Goal: Task Accomplishment & Management: Complete application form

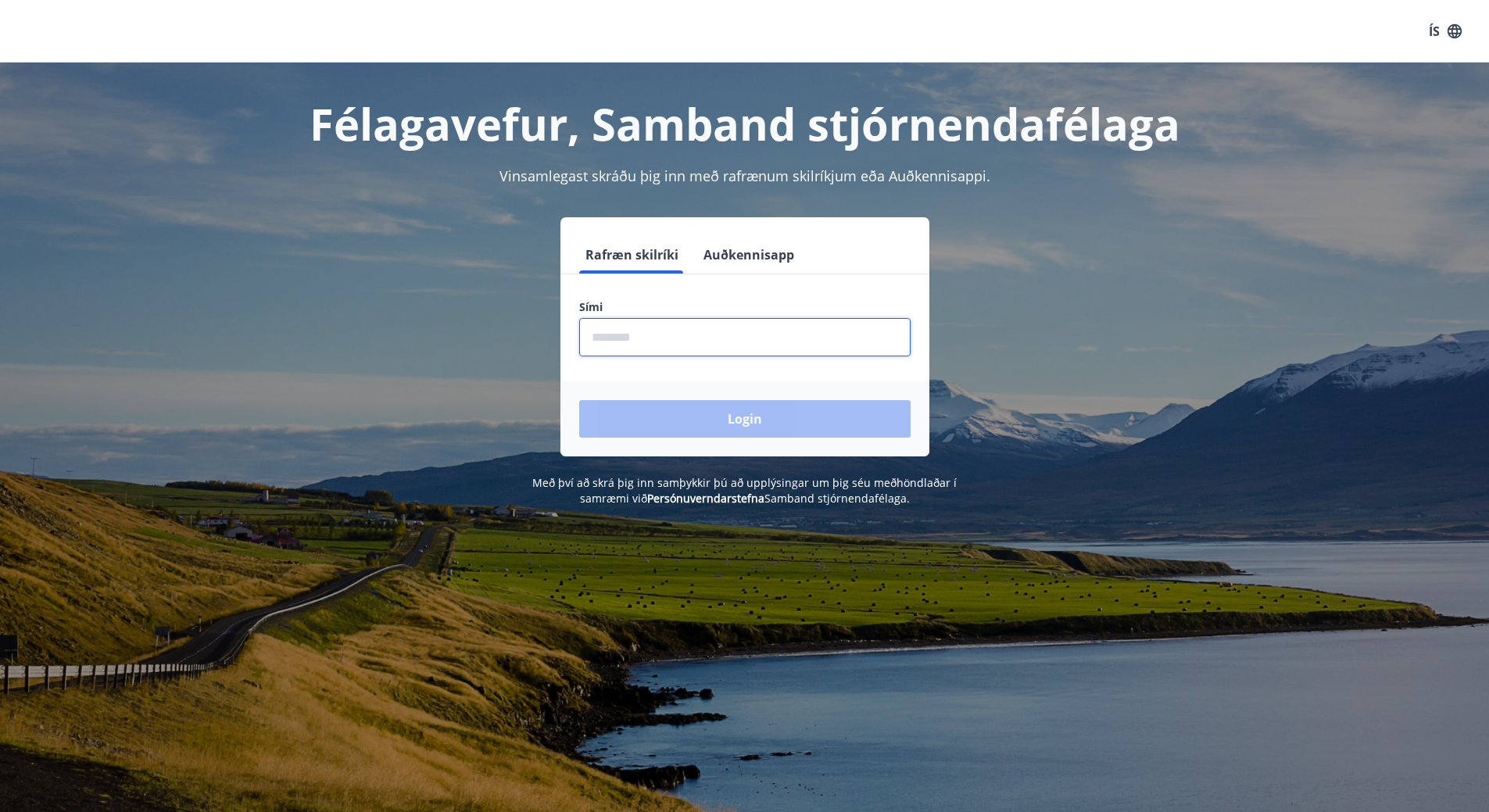
click at [604, 332] on input "phone" at bounding box center [745, 337] width 332 height 38
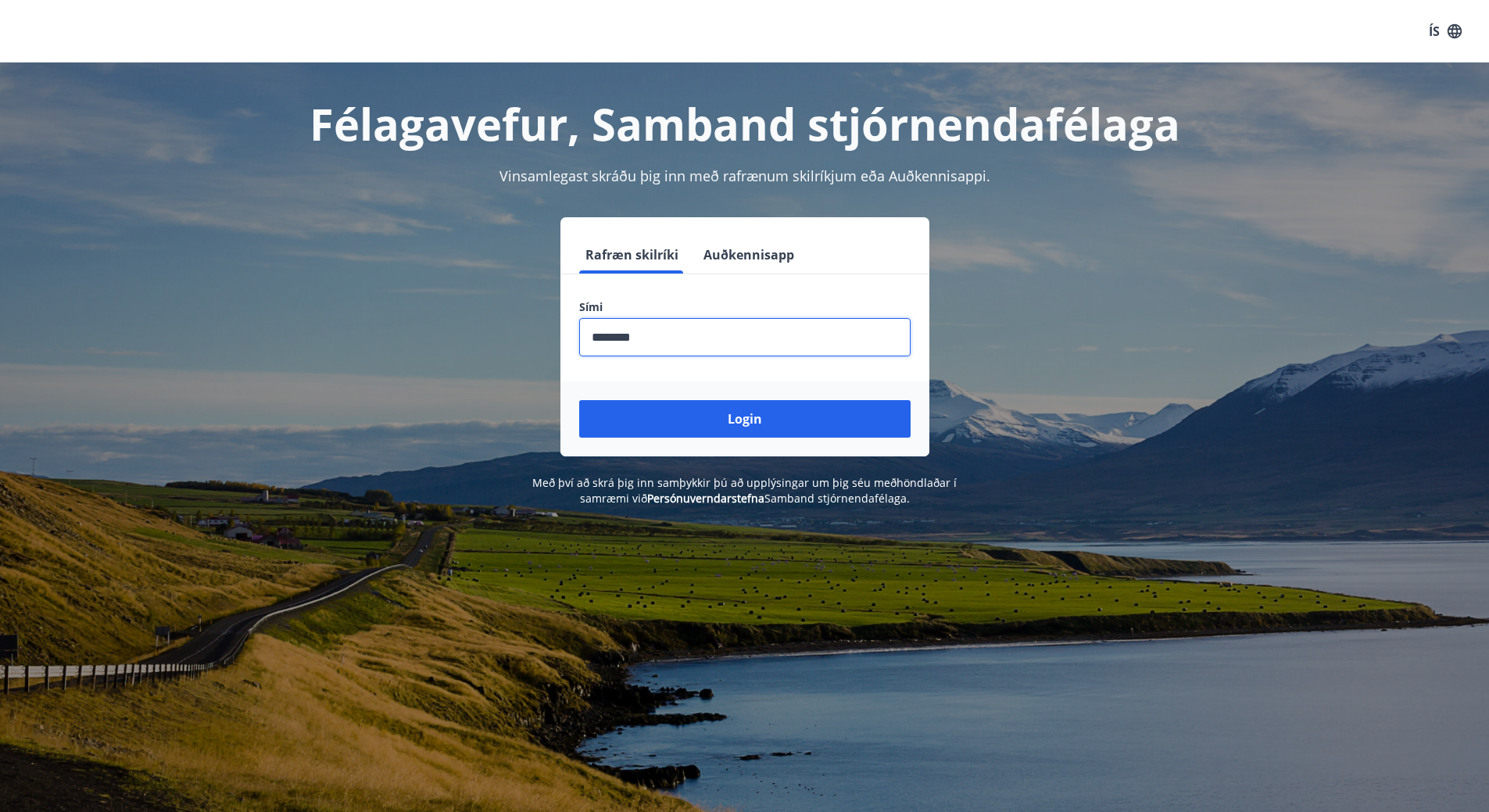
type input "********"
click at [579, 400] on button "Login" at bounding box center [745, 418] width 332 height 37
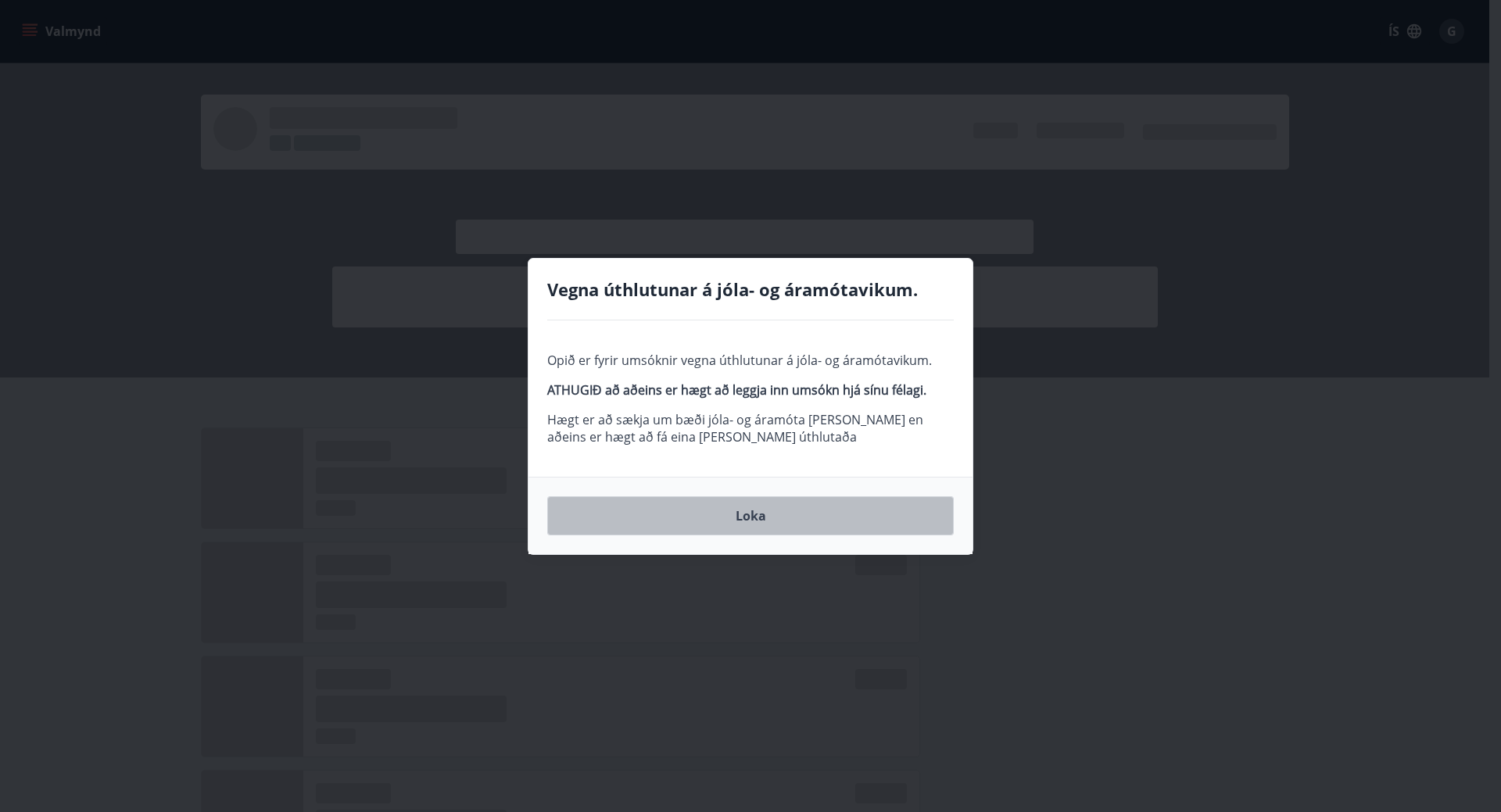
click at [751, 512] on button "Loka" at bounding box center [750, 516] width 406 height 39
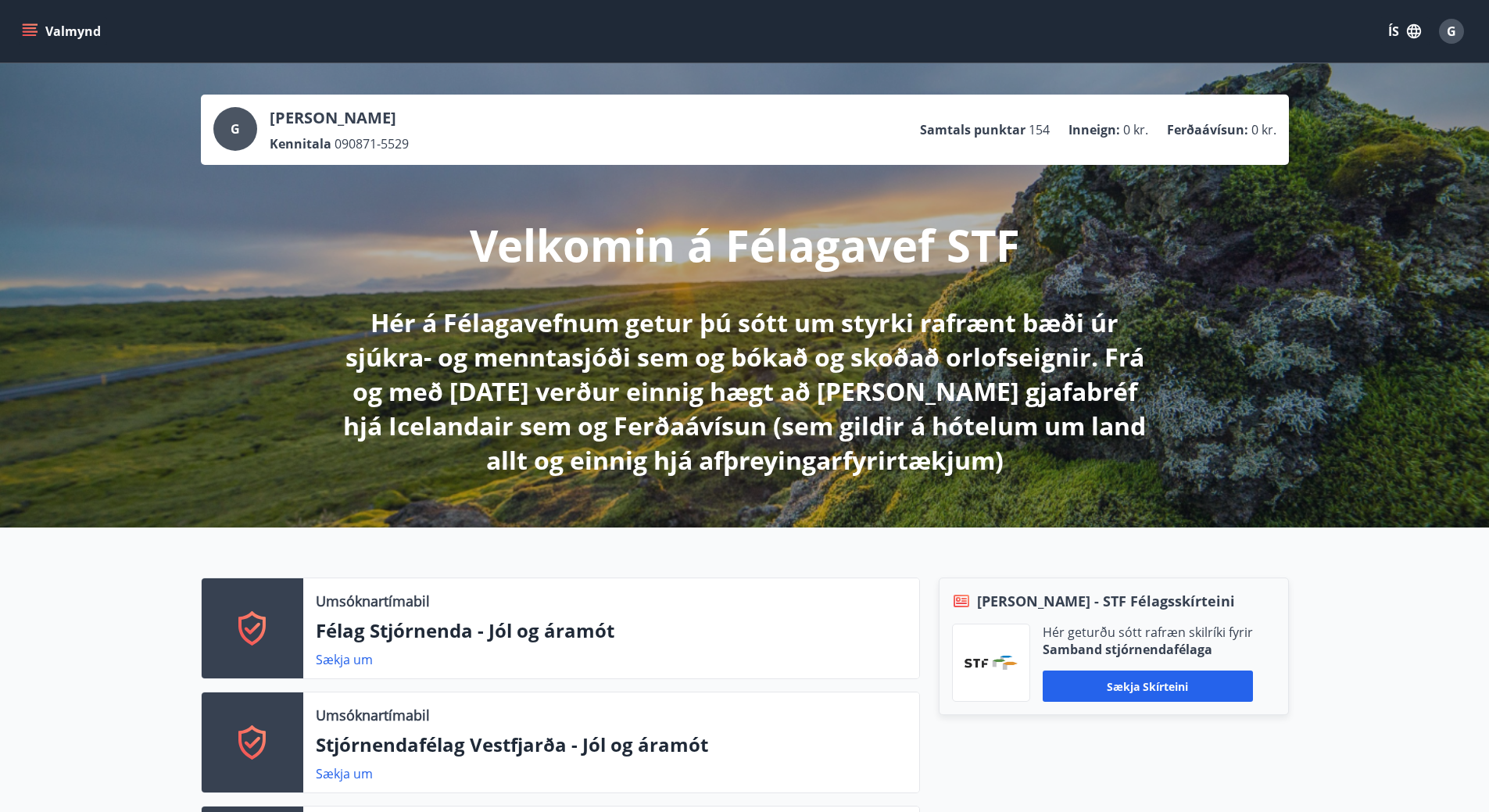
click at [24, 31] on icon "menu" at bounding box center [29, 31] width 15 height 15
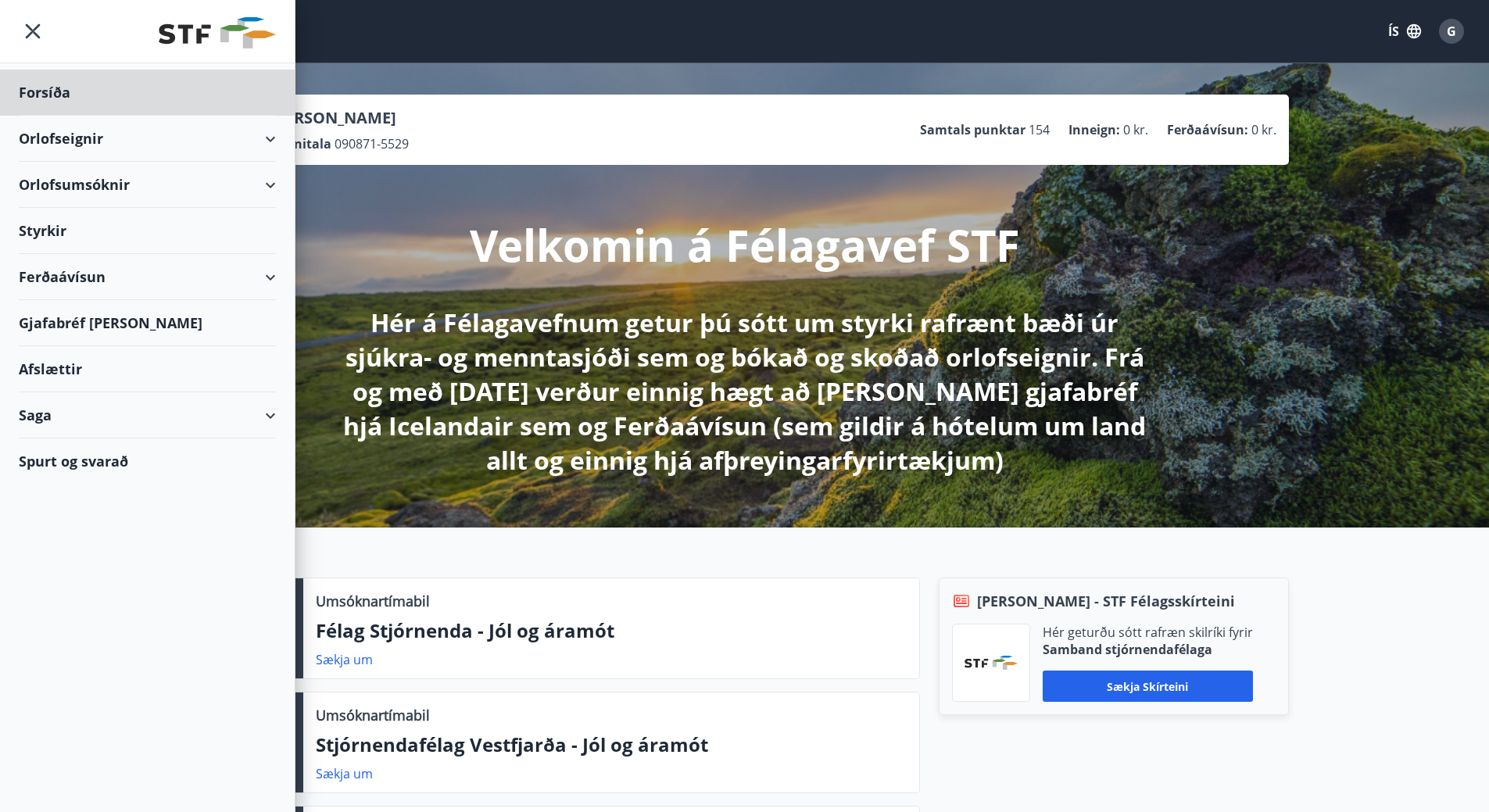
click at [65, 227] on div "Styrkir" at bounding box center [148, 230] width 257 height 46
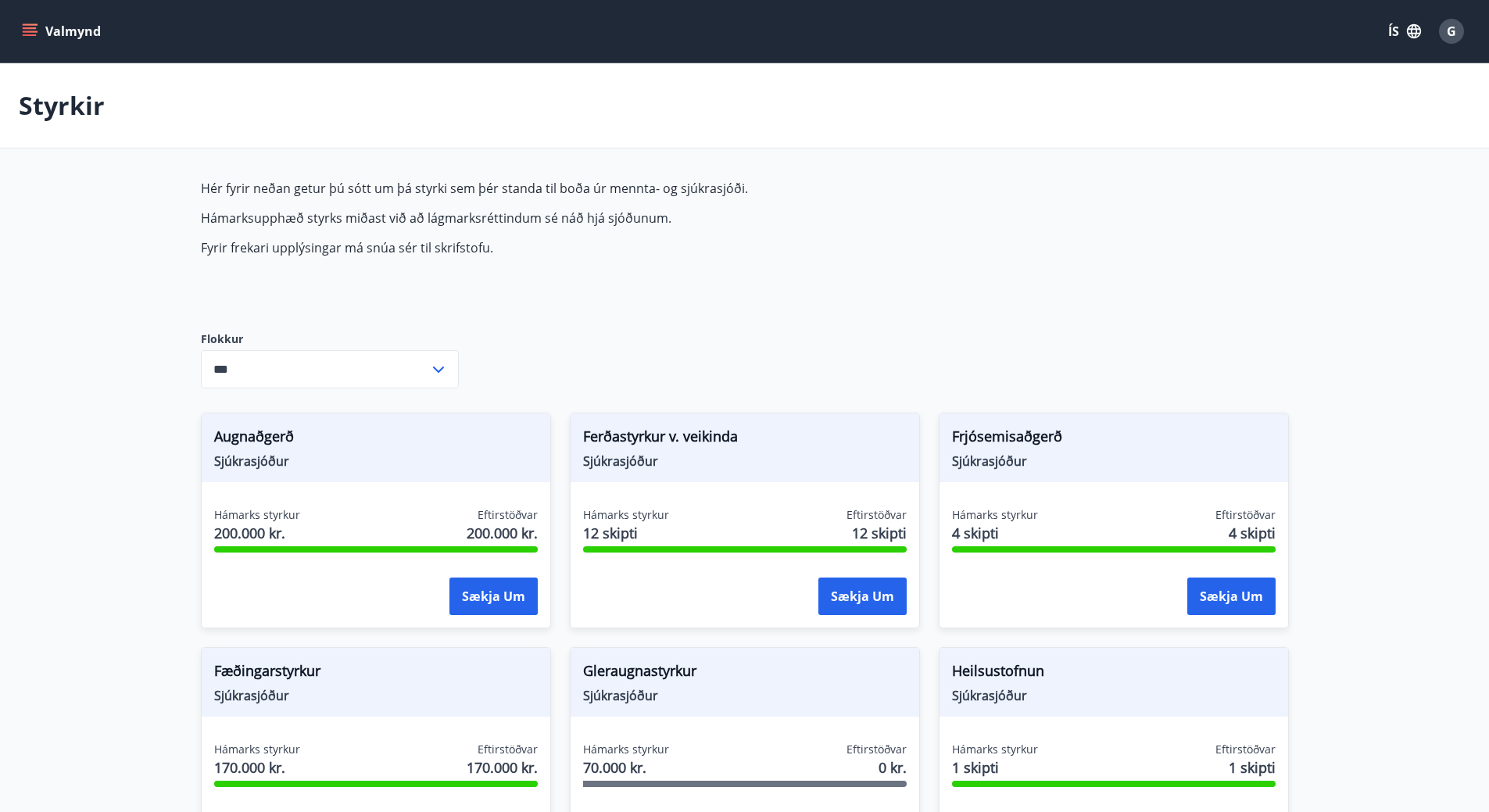
type input "***"
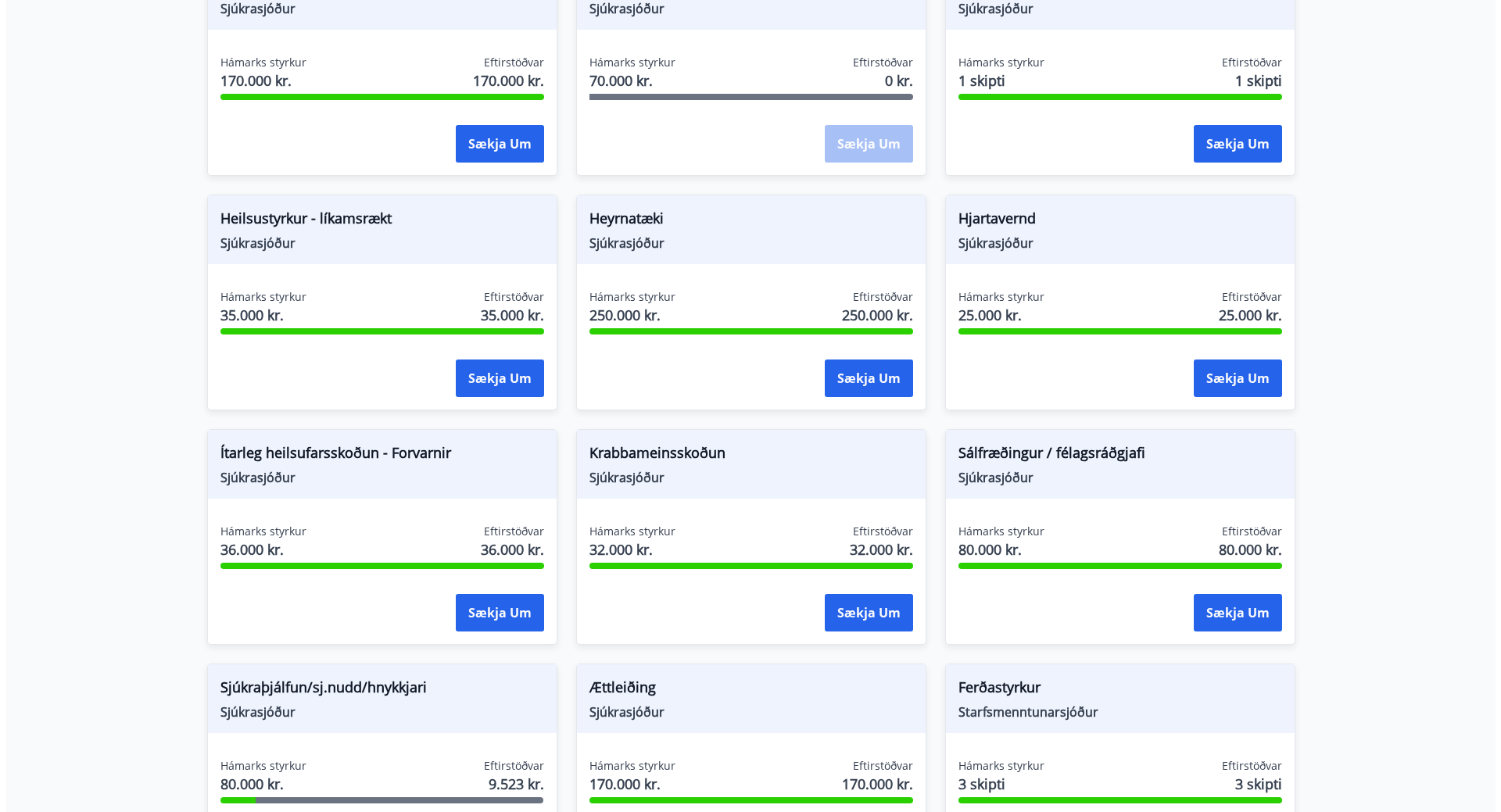
scroll to position [670, 0]
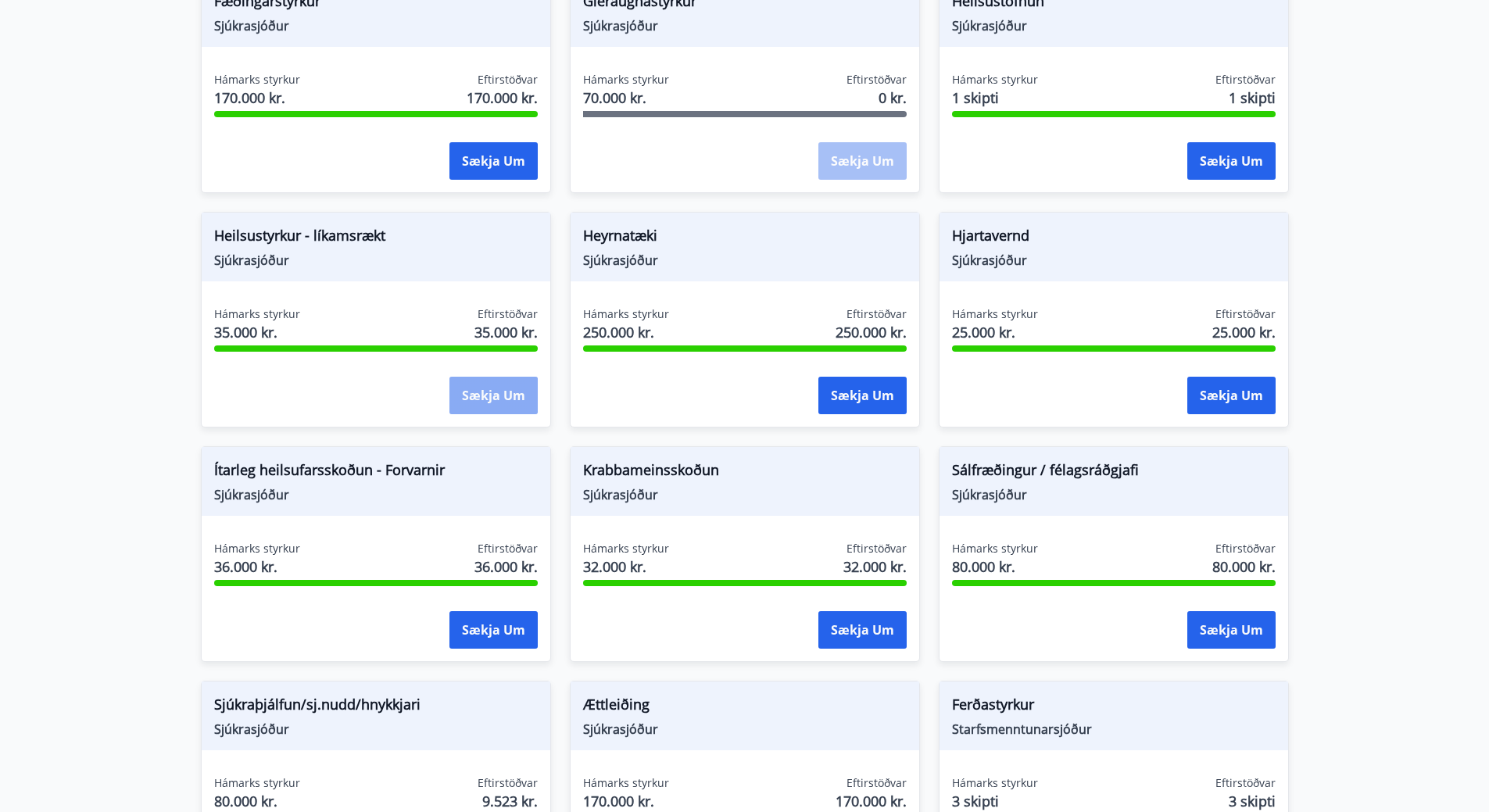
click at [503, 395] on button "Sækja um" at bounding box center [493, 395] width 88 height 37
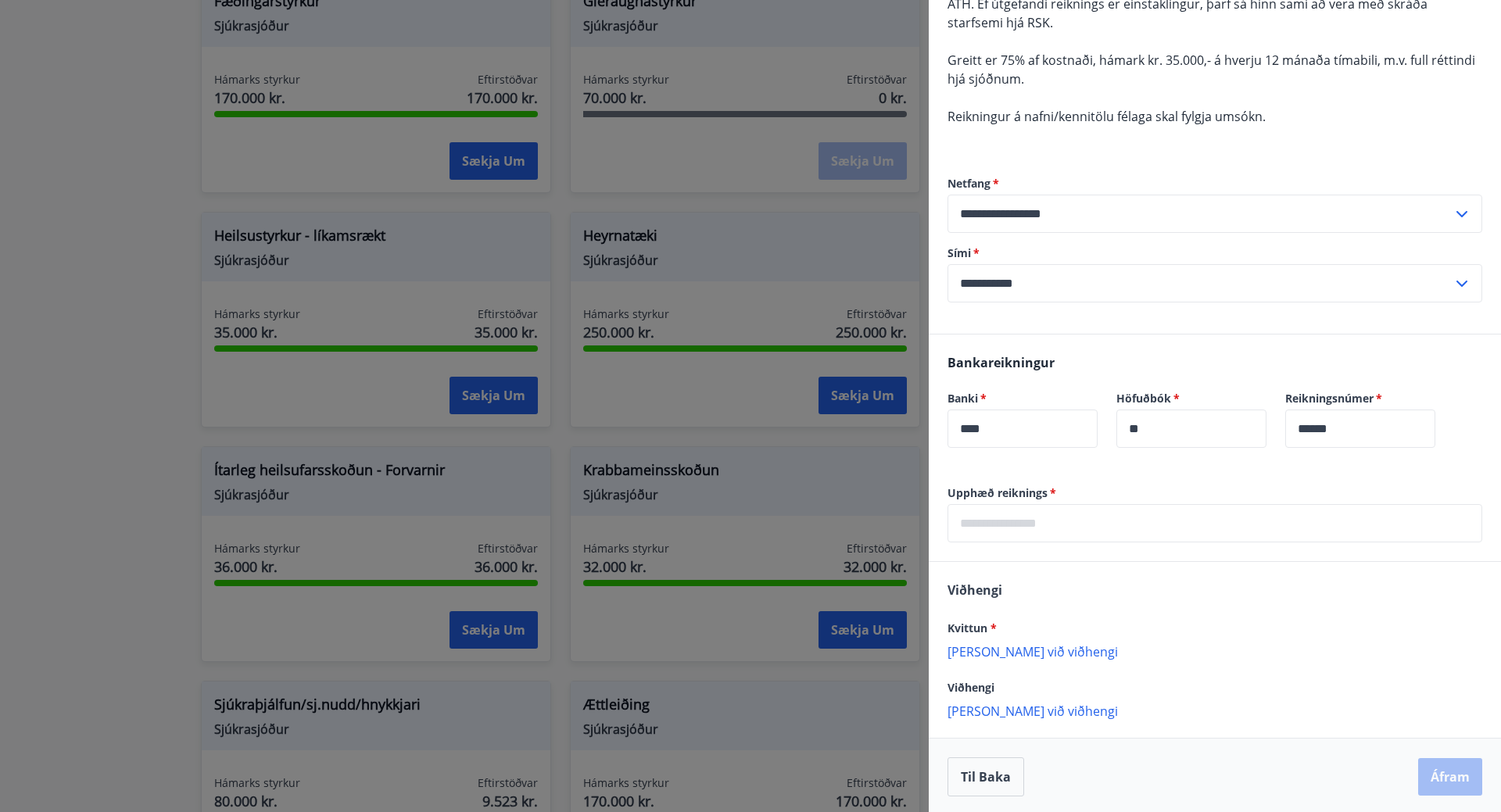
scroll to position [173, 0]
drag, startPoint x: 980, startPoint y: 517, endPoint x: 945, endPoint y: 563, distance: 57.8
click at [980, 519] on input "text" at bounding box center [1215, 520] width 535 height 38
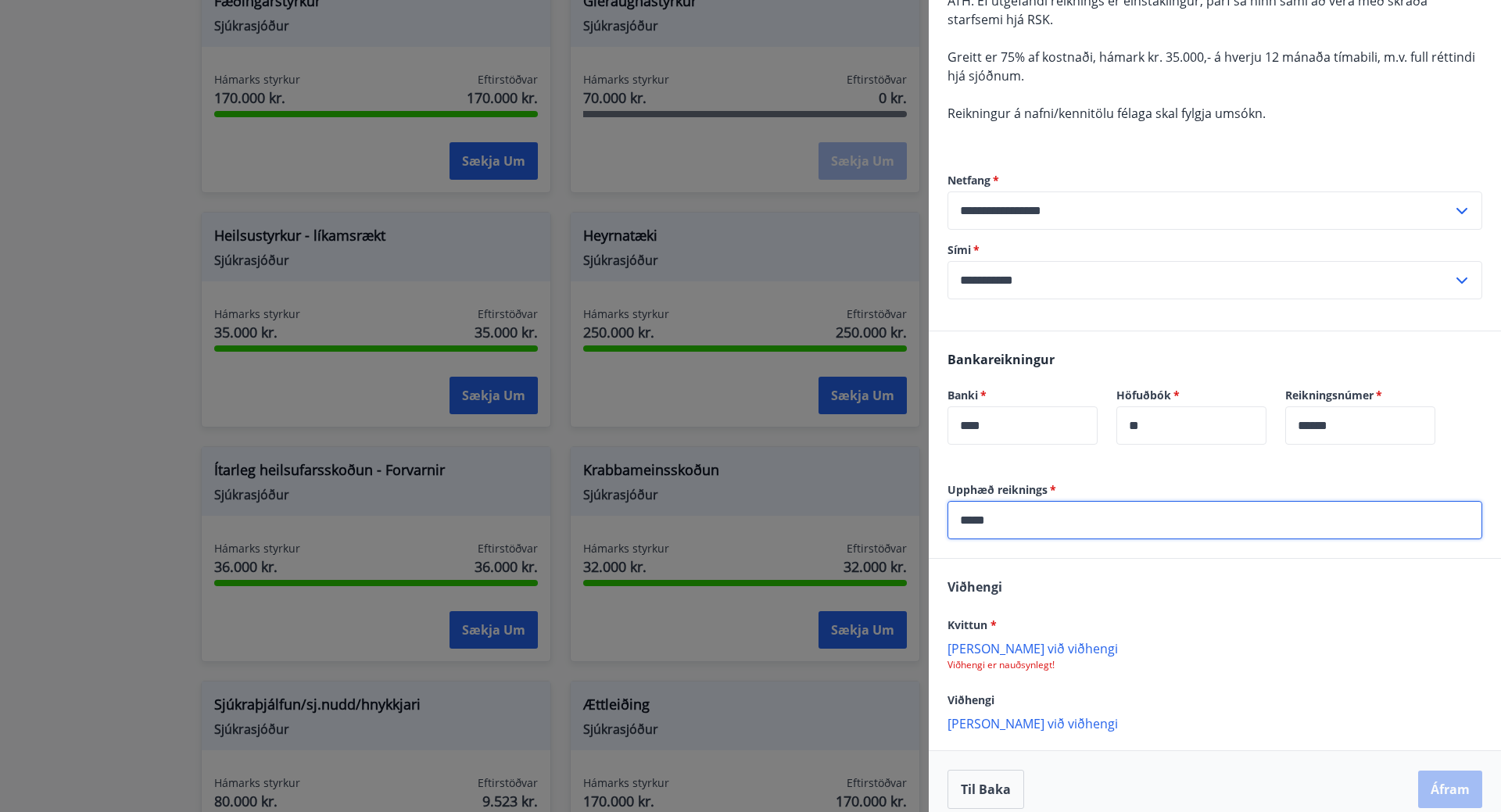
type input "*****"
click at [977, 652] on p "[PERSON_NAME] við viðhengi" at bounding box center [1215, 647] width 535 height 15
click at [993, 723] on p "[PERSON_NAME] við viðhengi" at bounding box center [1215, 722] width 535 height 15
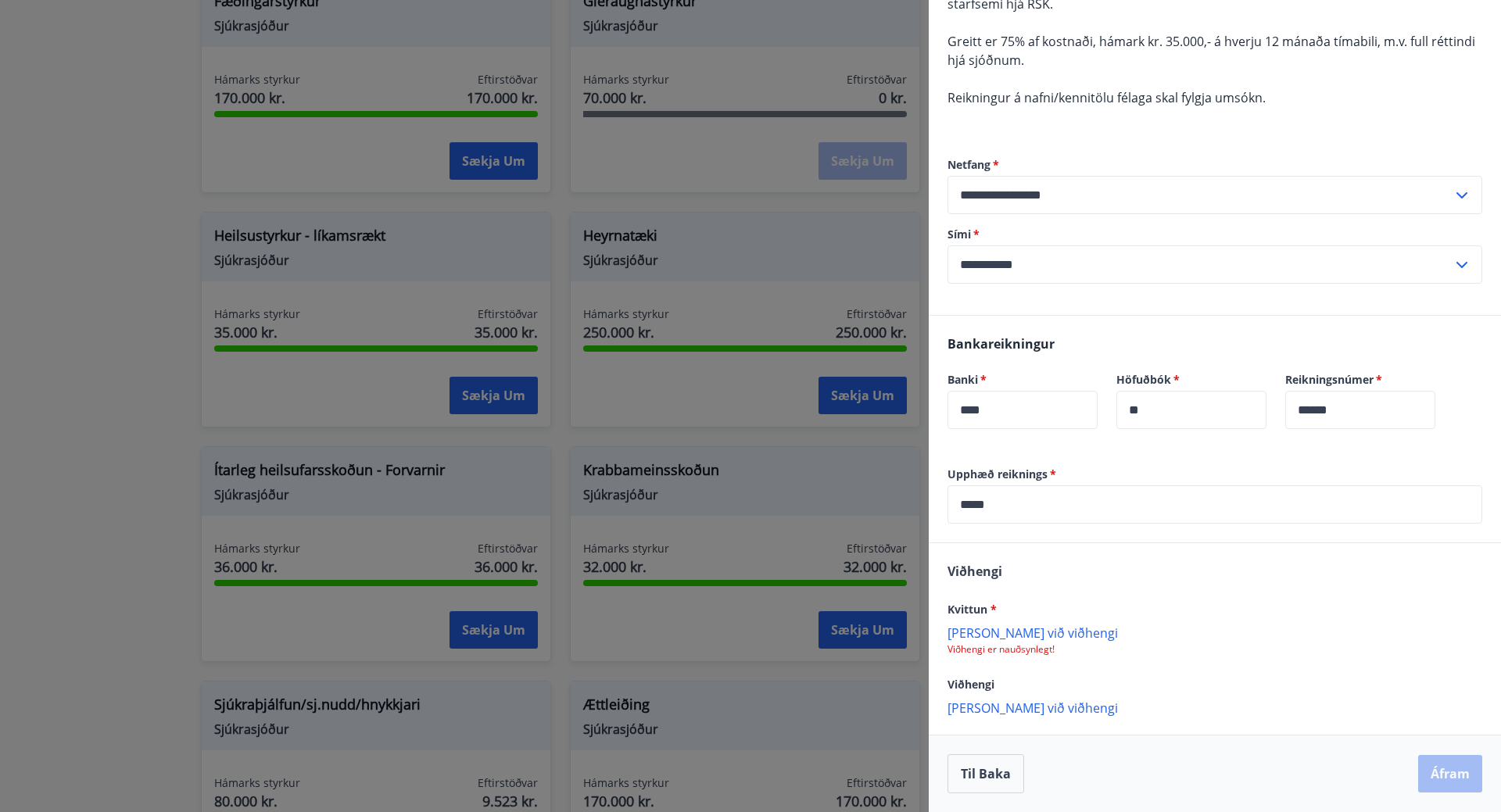
click at [1108, 694] on div "[PERSON_NAME] * [PERSON_NAME] við viðhengi Viðhengi er nauðsynlegt! Viðhengi [P…" at bounding box center [1214, 638] width 572 height 190
click at [977, 603] on span "Kvittun *" at bounding box center [972, 609] width 49 height 14
click at [990, 610] on span "Kvittun *" at bounding box center [972, 609] width 49 height 14
click at [1006, 712] on p "[PERSON_NAME] við viðhengi" at bounding box center [1215, 707] width 535 height 15
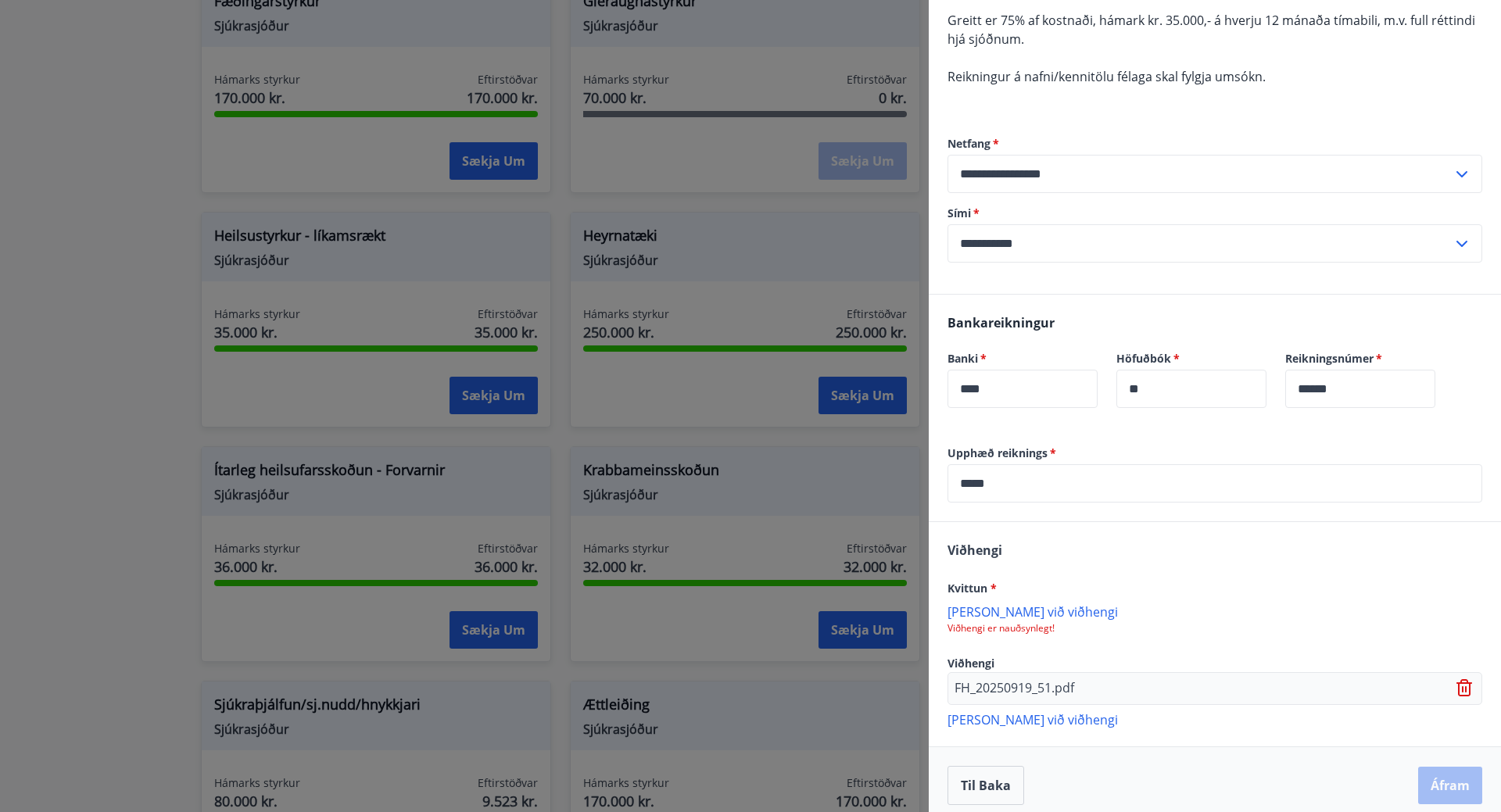
scroll to position [222, 0]
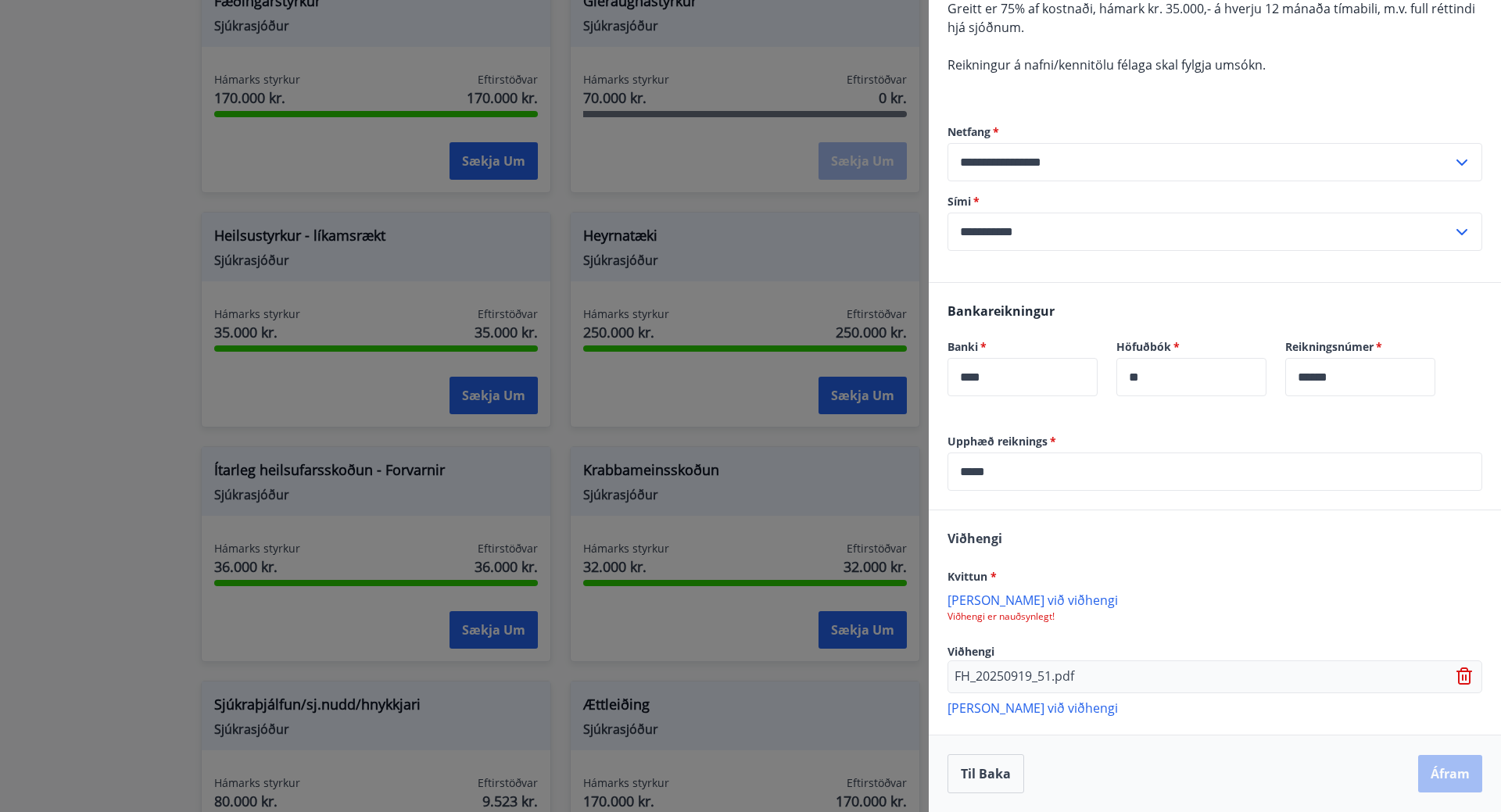
click at [1012, 676] on p "FH_20250919_51.pdf" at bounding box center [1014, 676] width 120 height 19
click at [1126, 697] on div "[PERSON_NAME] * [PERSON_NAME] við viðhengi Viðhengi er nauðsynlegt! Viðhengi FH…" at bounding box center [1214, 622] width 572 height 224
click at [1454, 772] on div "Til baka Áfram" at bounding box center [1215, 773] width 535 height 39
click at [1042, 682] on p "FH_20250919_51.pdf" at bounding box center [1014, 676] width 120 height 19
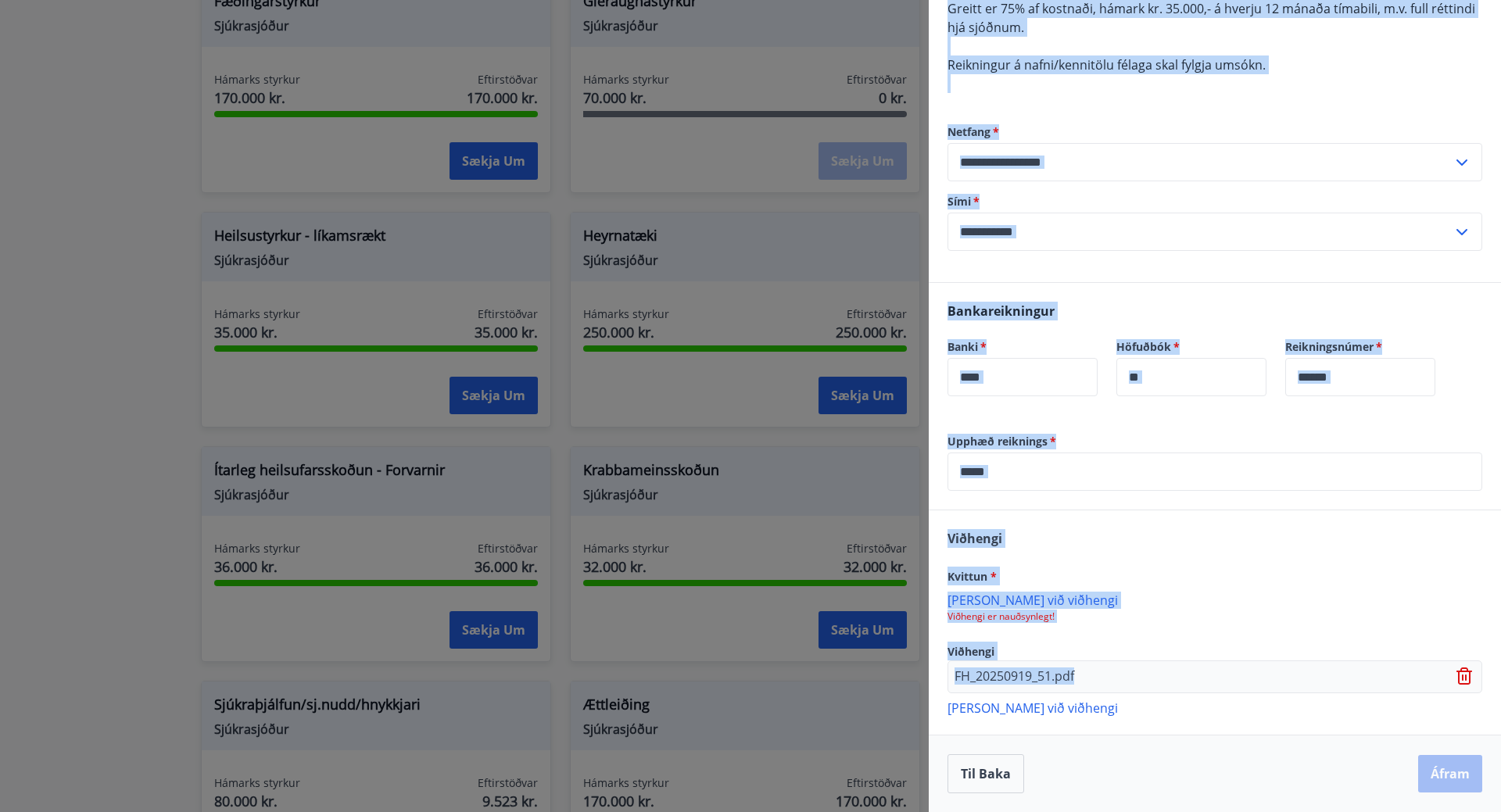
drag, startPoint x: 1012, startPoint y: 669, endPoint x: 915, endPoint y: 669, distance: 97.0
click at [915, 669] on div "**********" at bounding box center [750, 406] width 1501 height 812
click at [1234, 495] on div "Upphæð reiknings   * ***** ​" at bounding box center [1214, 472] width 572 height 76
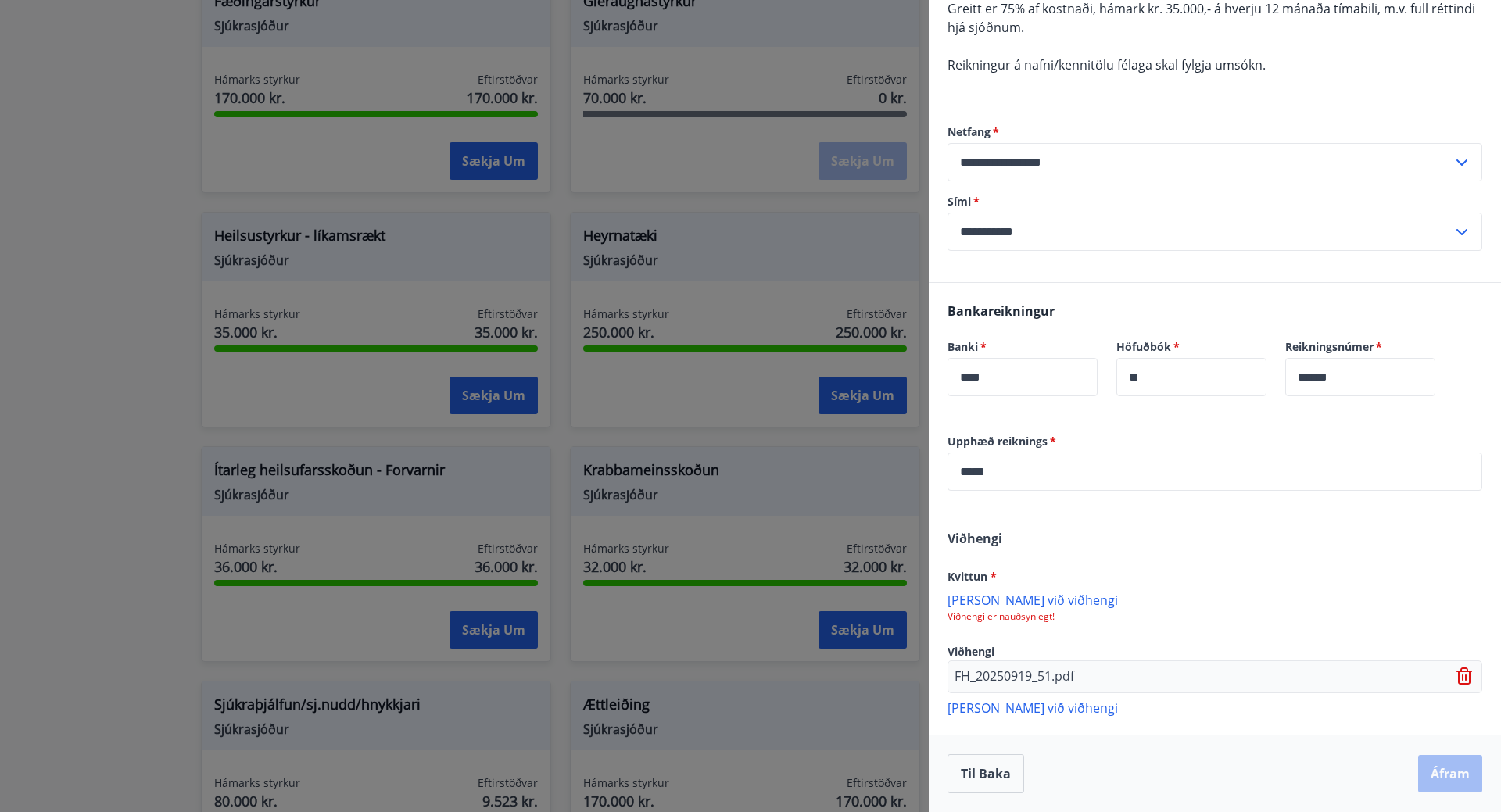
click at [1432, 770] on div "Til baka Áfram" at bounding box center [1215, 773] width 535 height 39
click at [1431, 770] on div "Til baka Áfram" at bounding box center [1215, 773] width 535 height 39
click at [1011, 710] on p "[PERSON_NAME] við viðhengi" at bounding box center [1215, 707] width 535 height 15
click at [1433, 770] on div "Til baka Áfram" at bounding box center [1215, 773] width 535 height 39
click at [1456, 674] on icon at bounding box center [1465, 676] width 19 height 19
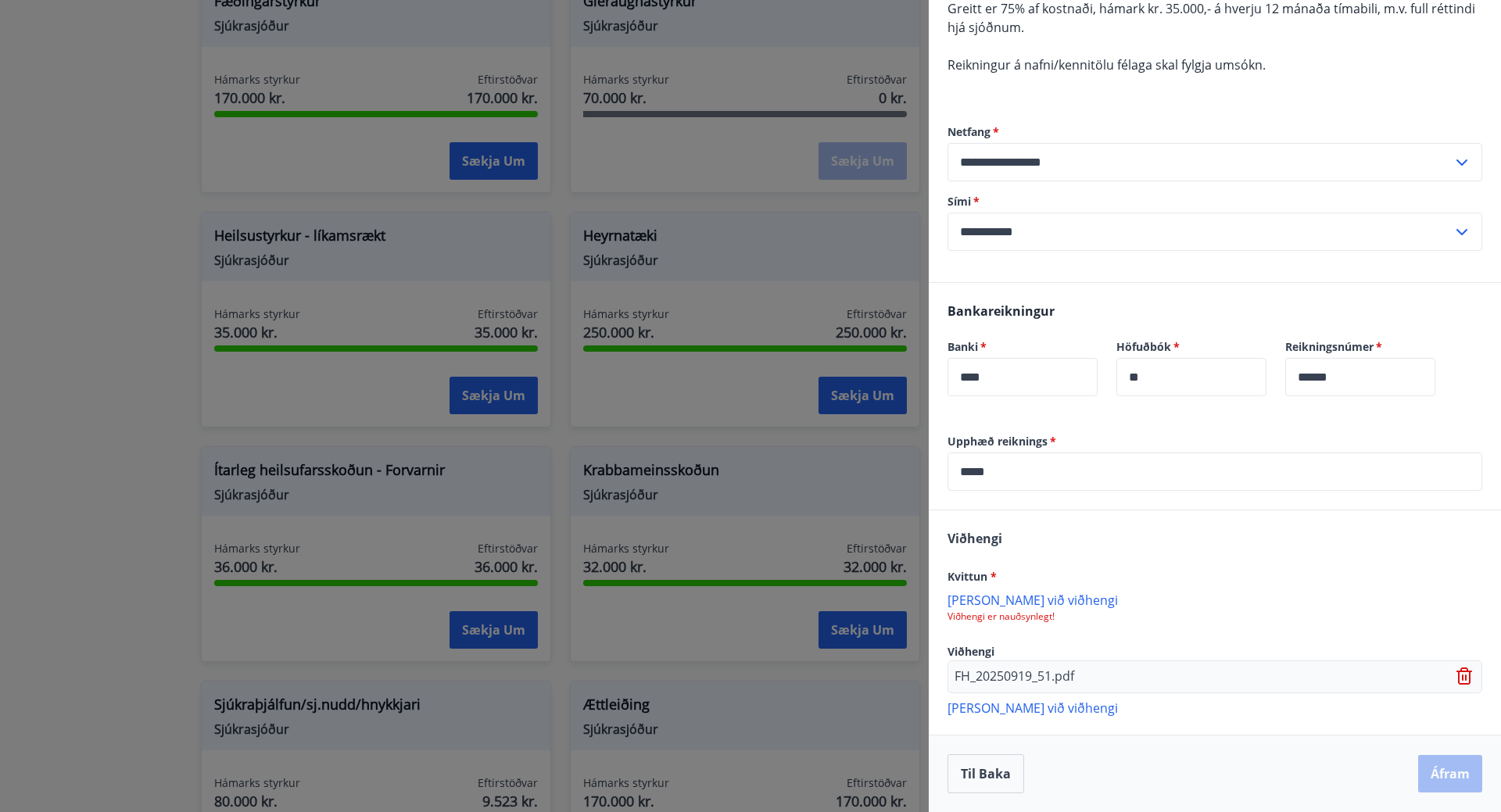
scroll to position [189, 0]
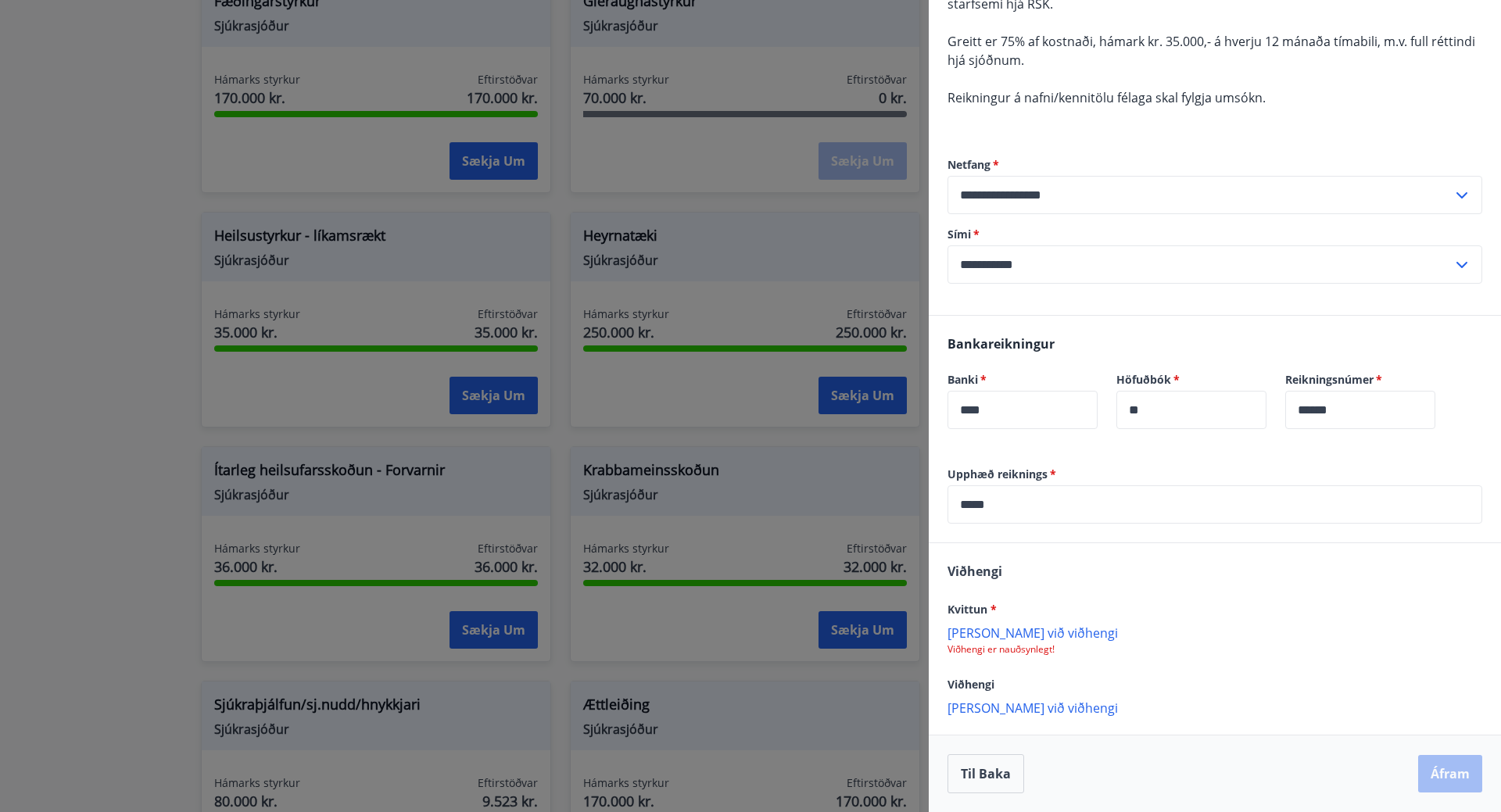
click at [996, 640] on p "[PERSON_NAME] við viðhengi" at bounding box center [1215, 632] width 535 height 15
click at [978, 706] on p "[PERSON_NAME] við viðhengi" at bounding box center [1215, 707] width 535 height 15
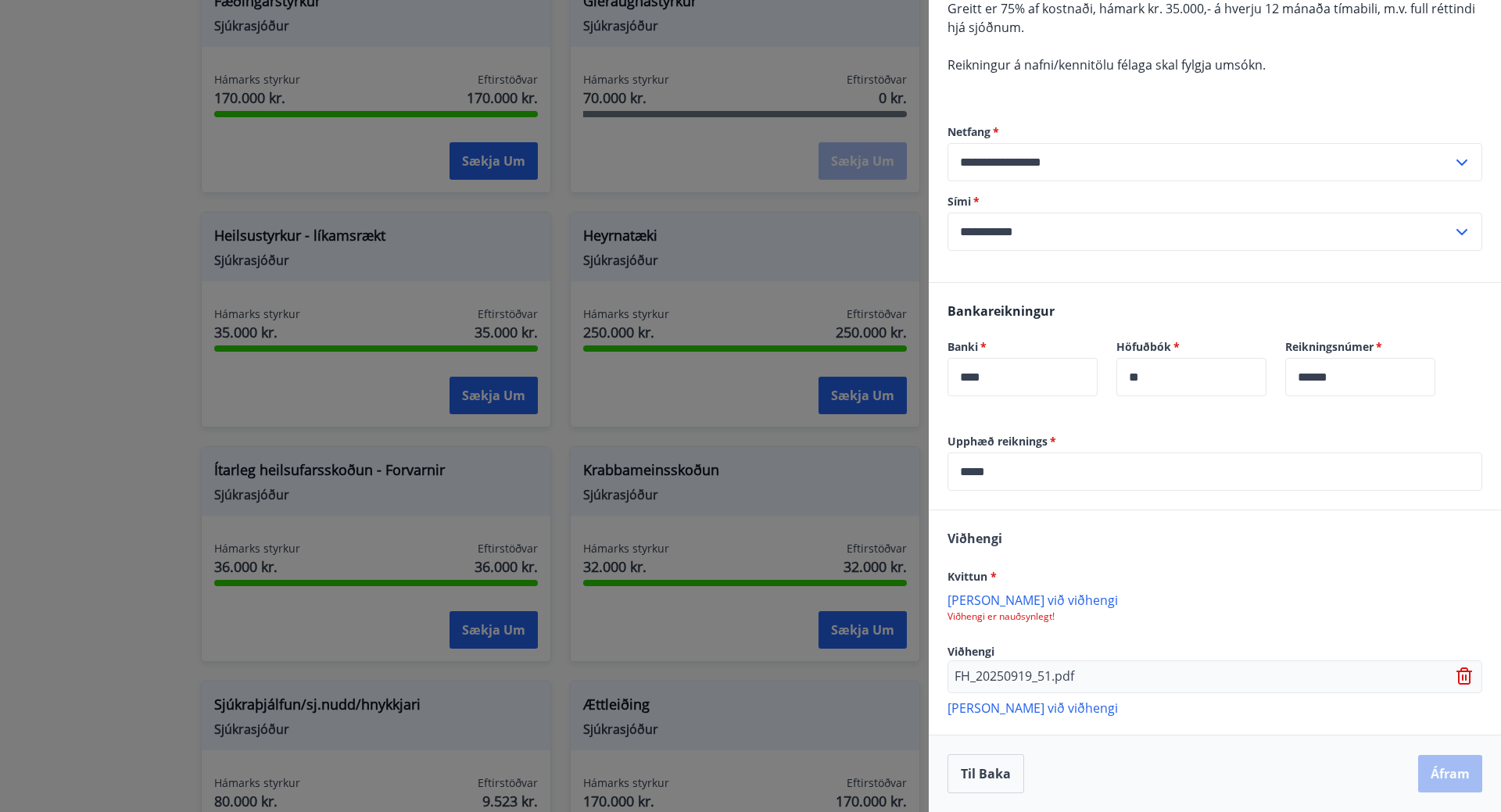
click at [1429, 768] on div "Til baka Áfram" at bounding box center [1215, 773] width 535 height 39
click at [1166, 712] on p "[PERSON_NAME] við viðhengi" at bounding box center [1215, 707] width 535 height 15
click at [1388, 714] on div "[PERSON_NAME] * [PERSON_NAME] við viðhengi Viðhengi er nauðsynlegt! Viðhengi FH…" at bounding box center [1214, 622] width 572 height 224
click at [1027, 615] on p "Viðhengi er nauðsynlegt!" at bounding box center [1215, 616] width 535 height 13
click at [1021, 609] on div "[PERSON_NAME] við viðhengi Viðhengi er nauðsynlegt!" at bounding box center [1215, 607] width 535 height 31
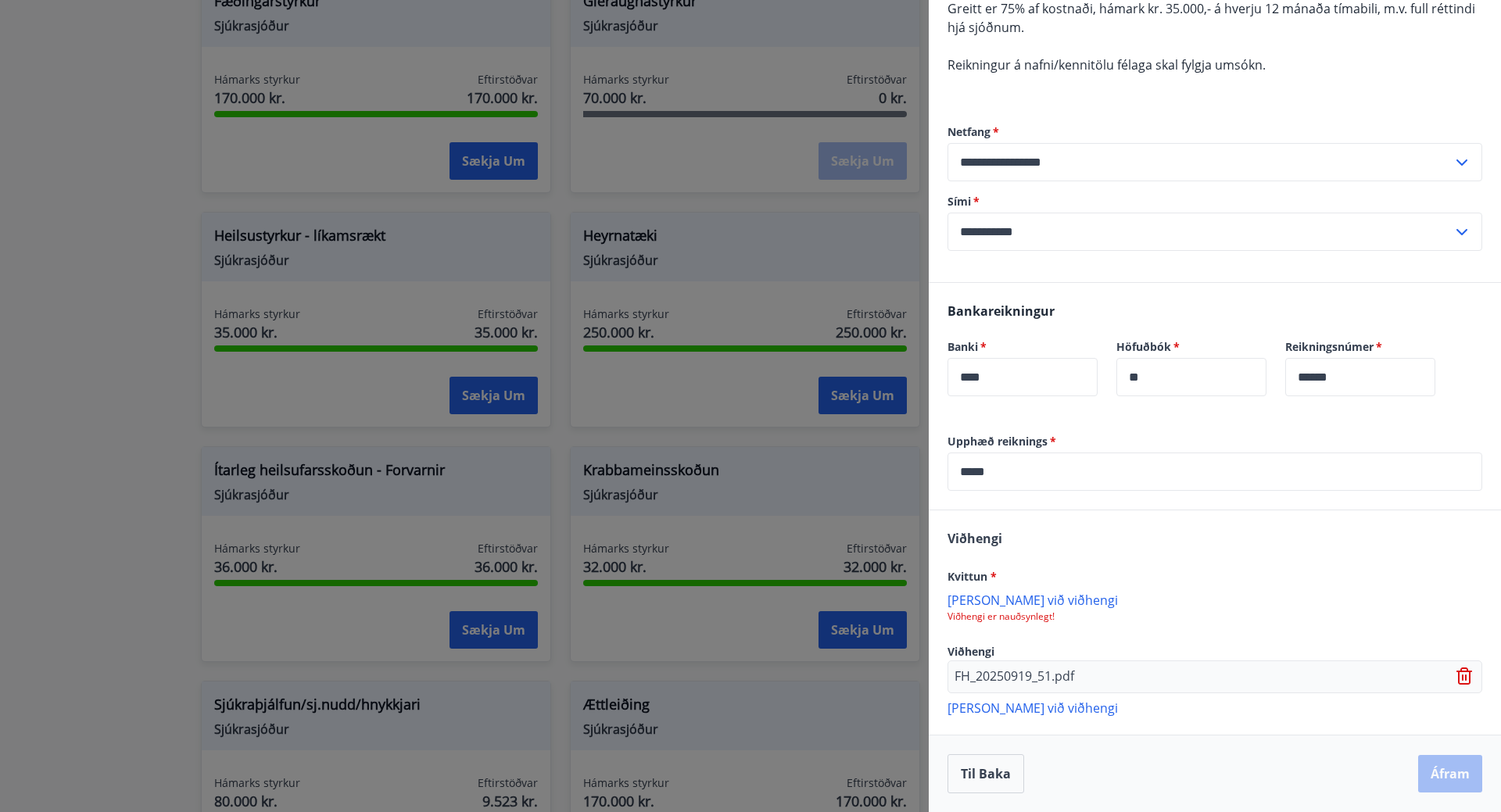
click at [972, 596] on p "[PERSON_NAME] við viðhengi" at bounding box center [1215, 599] width 535 height 15
click at [1425, 777] on button "Áfram" at bounding box center [1449, 775] width 64 height 37
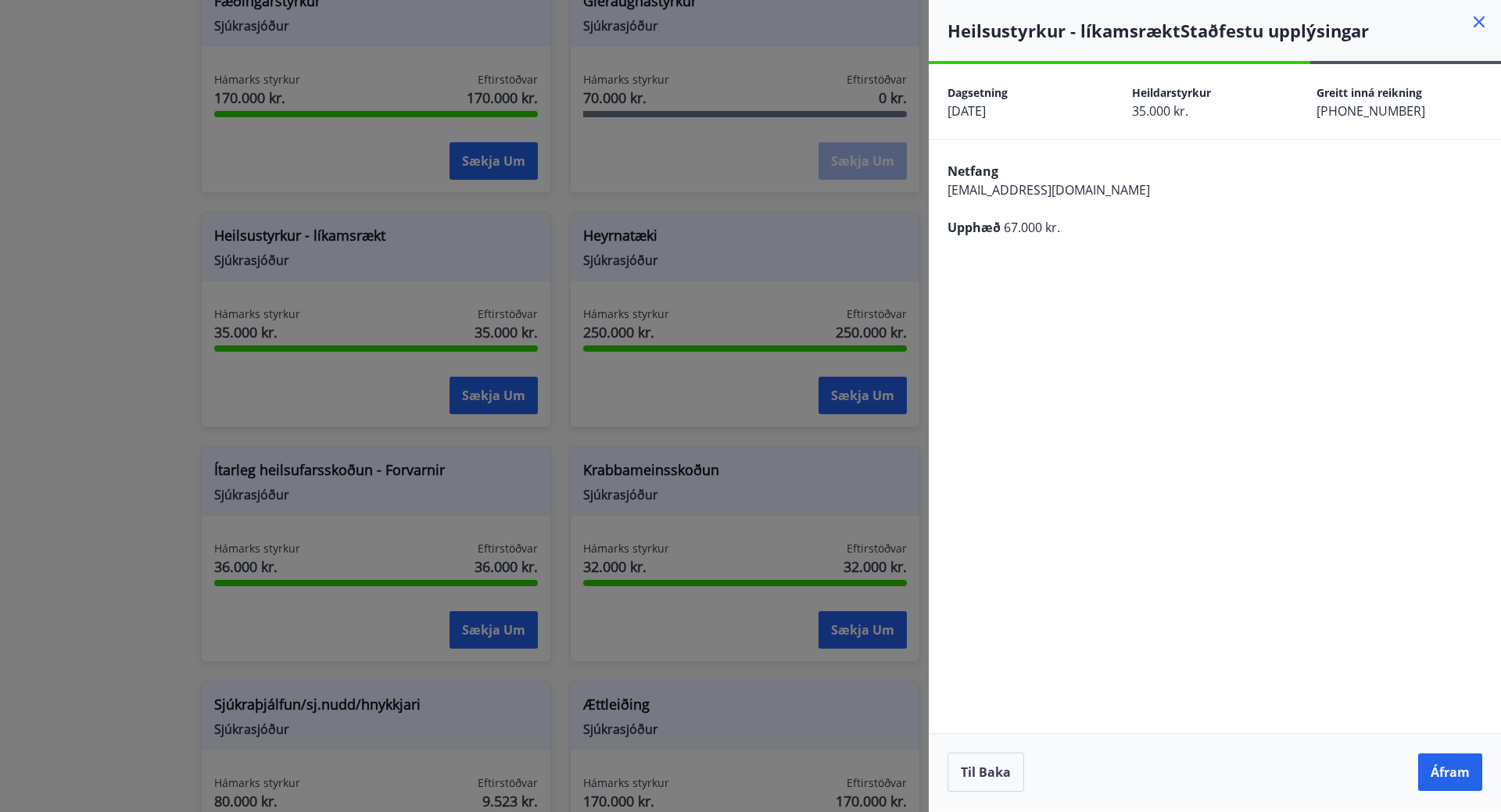
scroll to position [0, 0]
click at [1435, 775] on button "Áfram" at bounding box center [1449, 771] width 64 height 37
